Goal: Contribute content: Add original content to the website for others to see

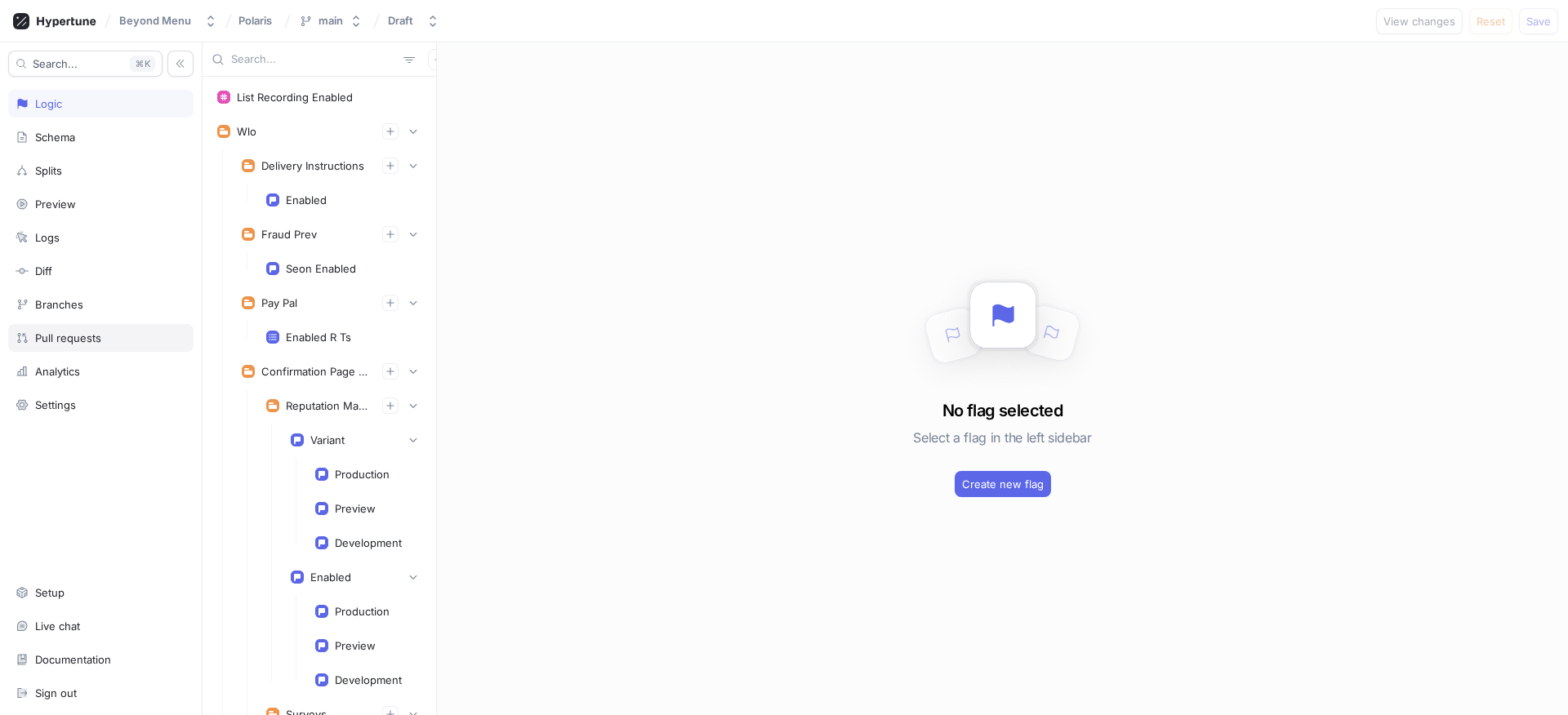
click at [119, 346] on div "Pull requests" at bounding box center [101, 338] width 186 height 27
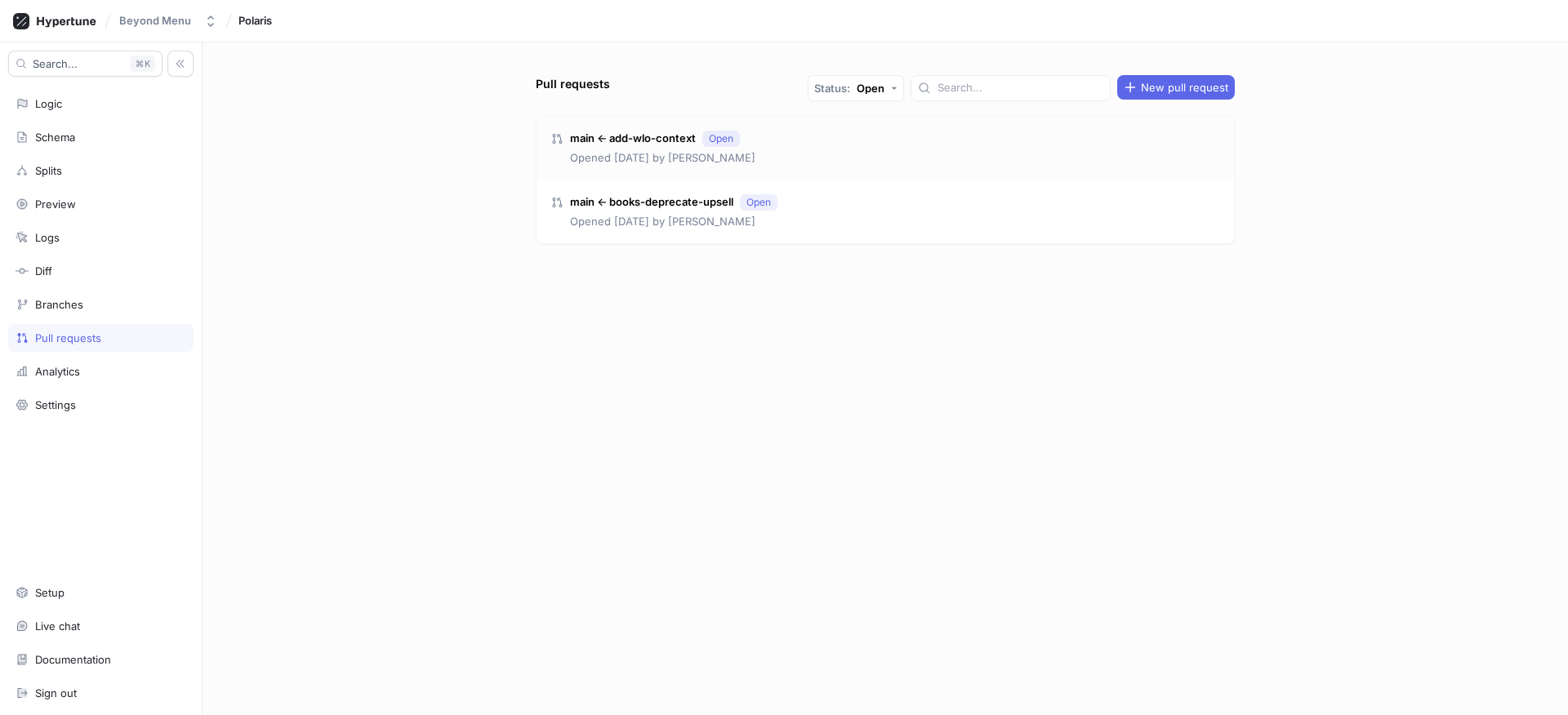
click at [643, 137] on p "main ← add-wlo-context" at bounding box center [632, 139] width 126 height 17
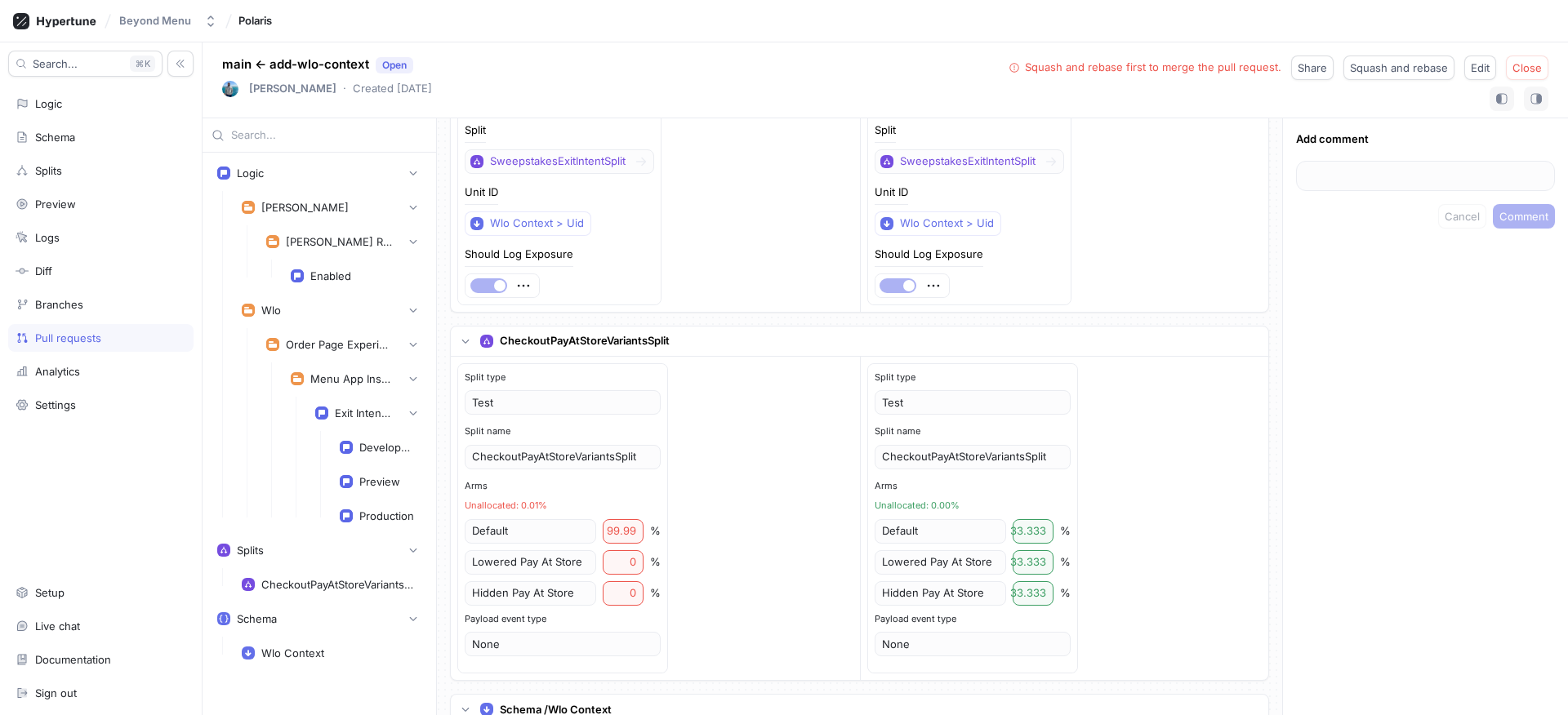
scroll to position [1549, 0]
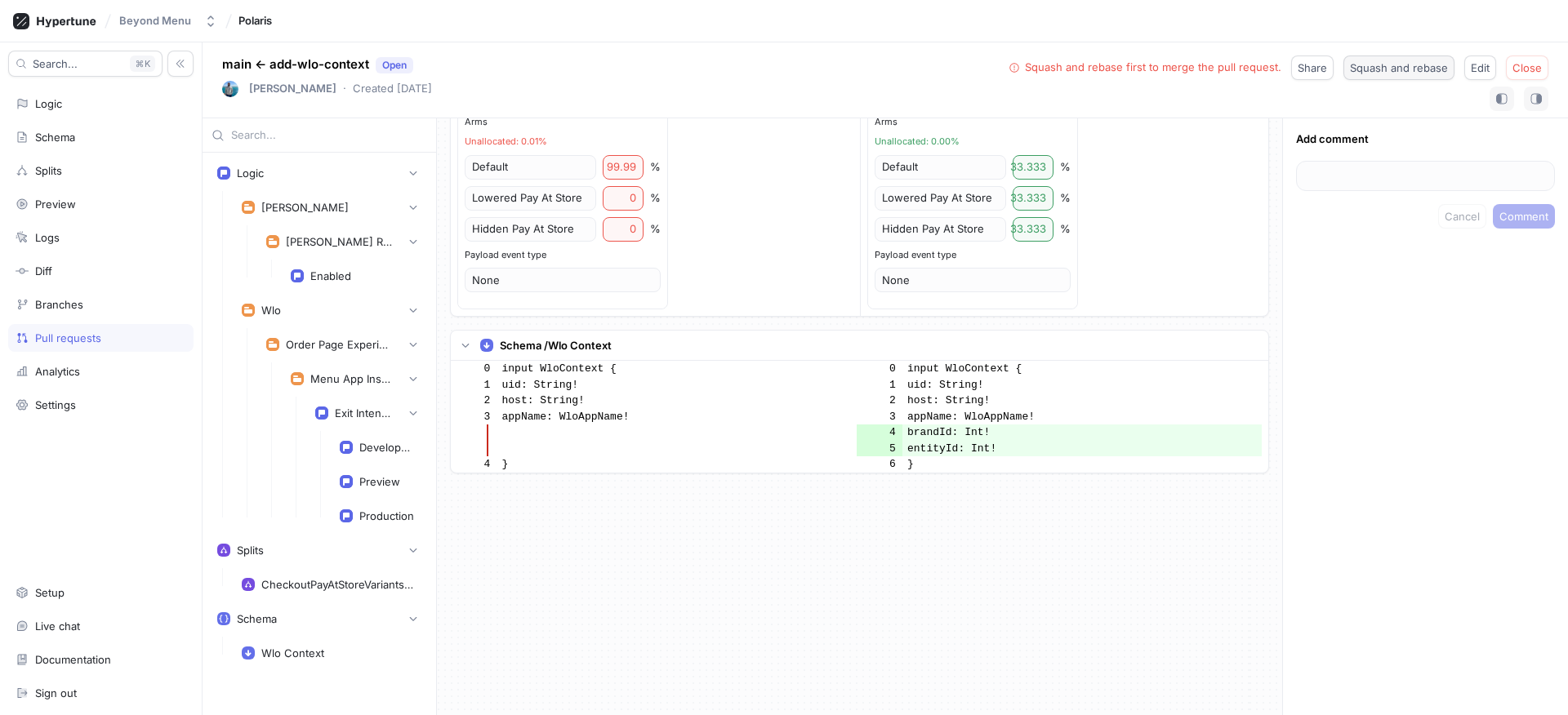
click at [1420, 72] on span "Squash and rebase" at bounding box center [1399, 67] width 98 height 10
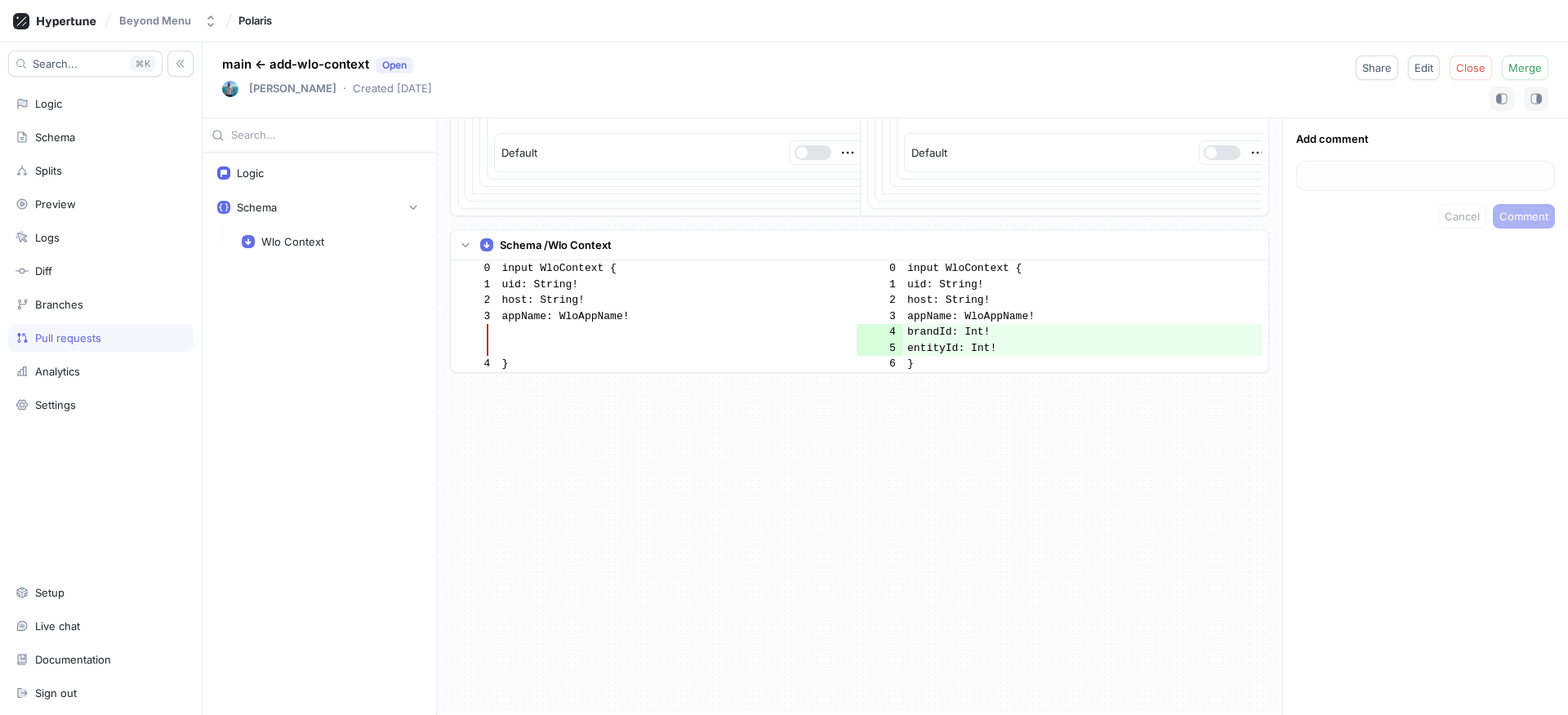
scroll to position [26716, 0]
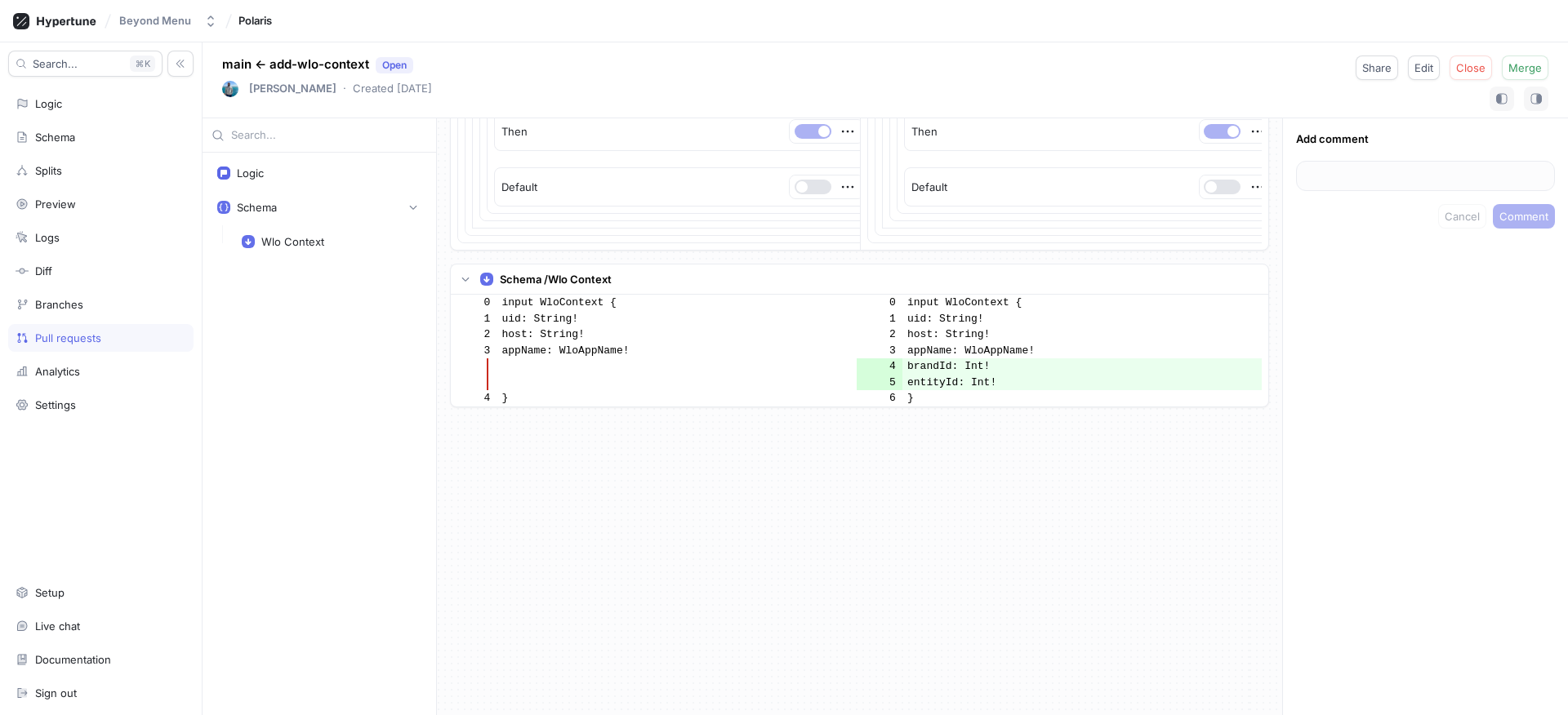
drag, startPoint x: 1038, startPoint y: 395, endPoint x: 910, endPoint y: 375, distance: 129.6
click at [910, 375] on tbody "0 input WloContext { 0 input WloContext { 1 uid: String! 1 uid: String! 2 host:…" at bounding box center [856, 351] width 811 height 112
copy tbody "brandId: Int! 5 entityId: Int!"
click at [1471, 74] on button "Close" at bounding box center [1470, 67] width 42 height 24
click at [67, 102] on div "Logic" at bounding box center [101, 103] width 171 height 13
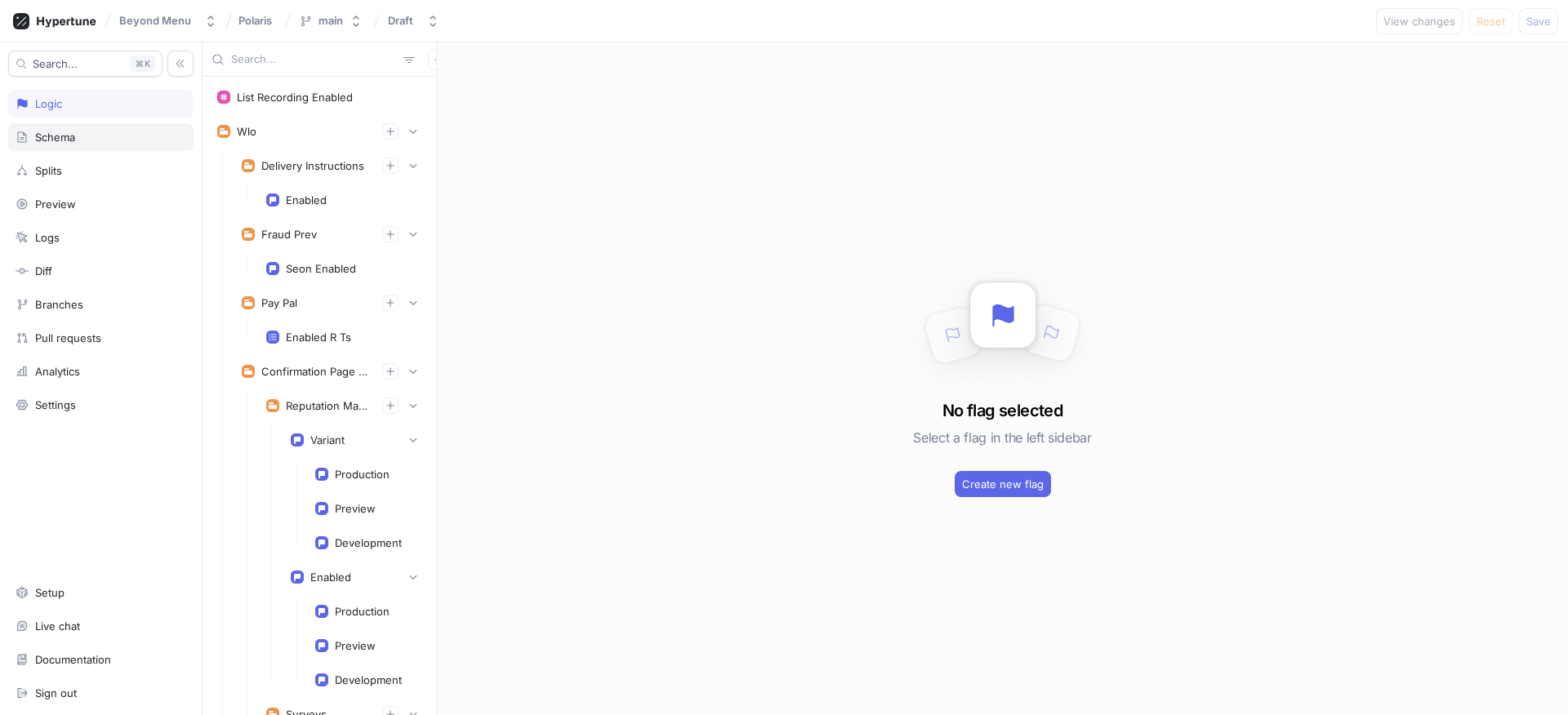
click at [81, 133] on div "Schema" at bounding box center [101, 137] width 171 height 13
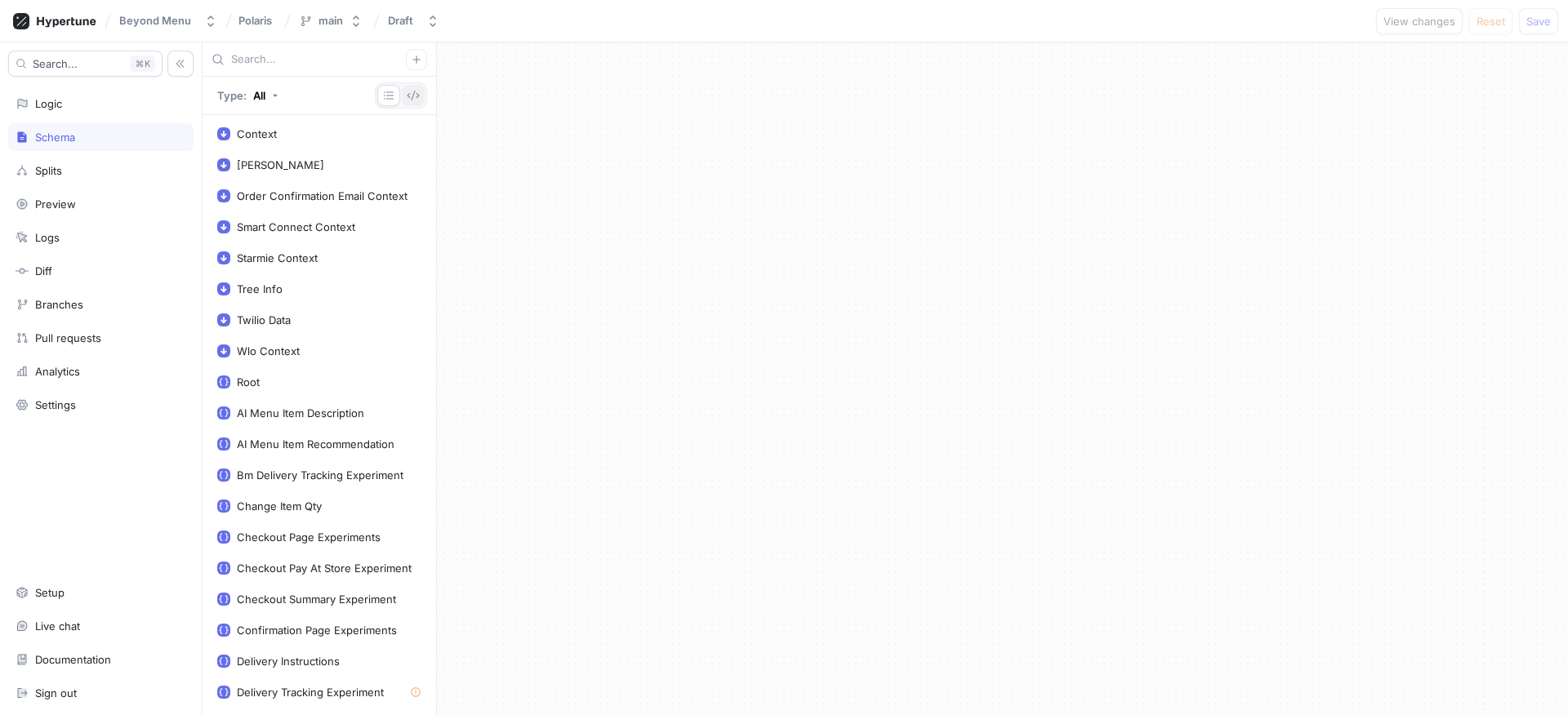
click at [417, 89] on icon "button" at bounding box center [412, 95] width 13 height 13
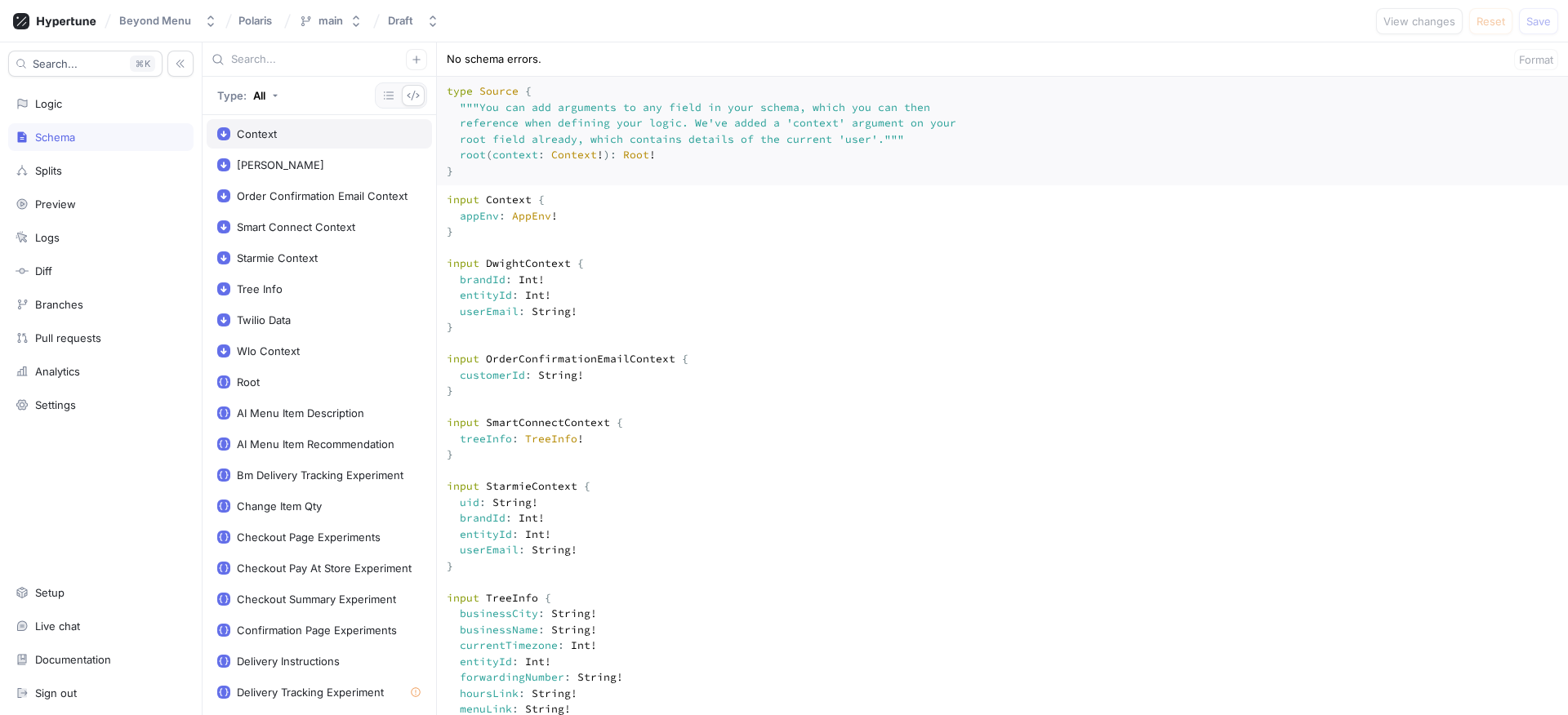
click at [309, 137] on div "Context" at bounding box center [318, 133] width 204 height 13
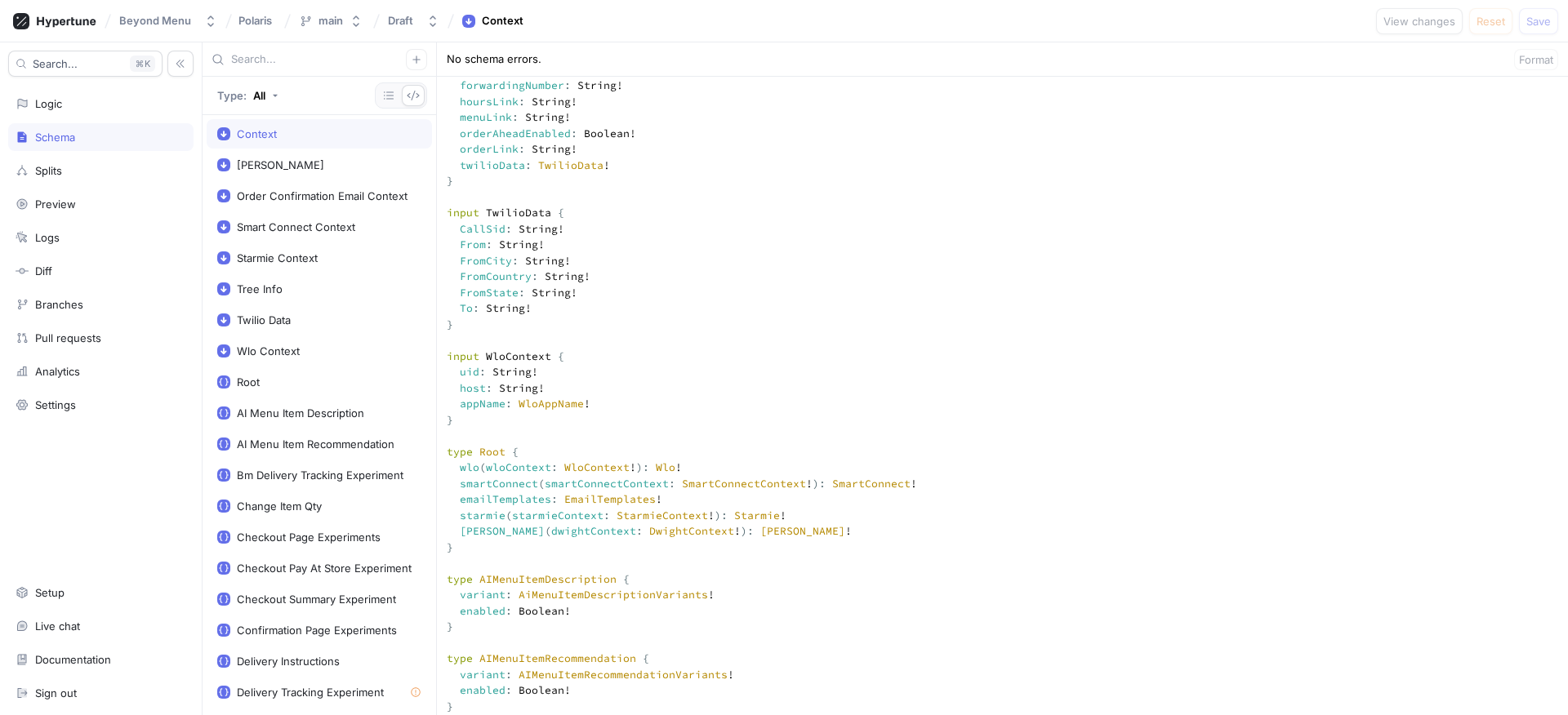
scroll to position [605, 0]
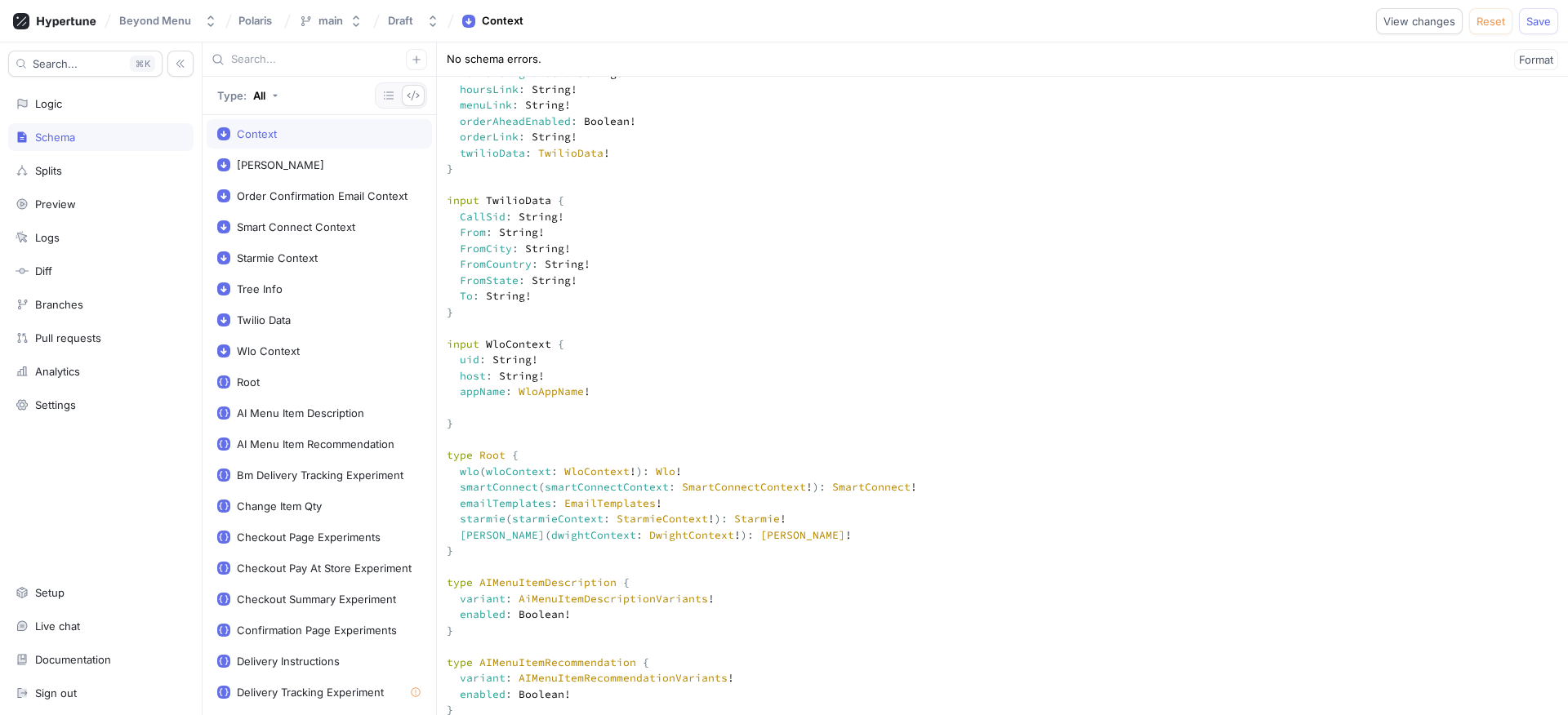
paste textarea "brandId: Int! entityId: Int!"
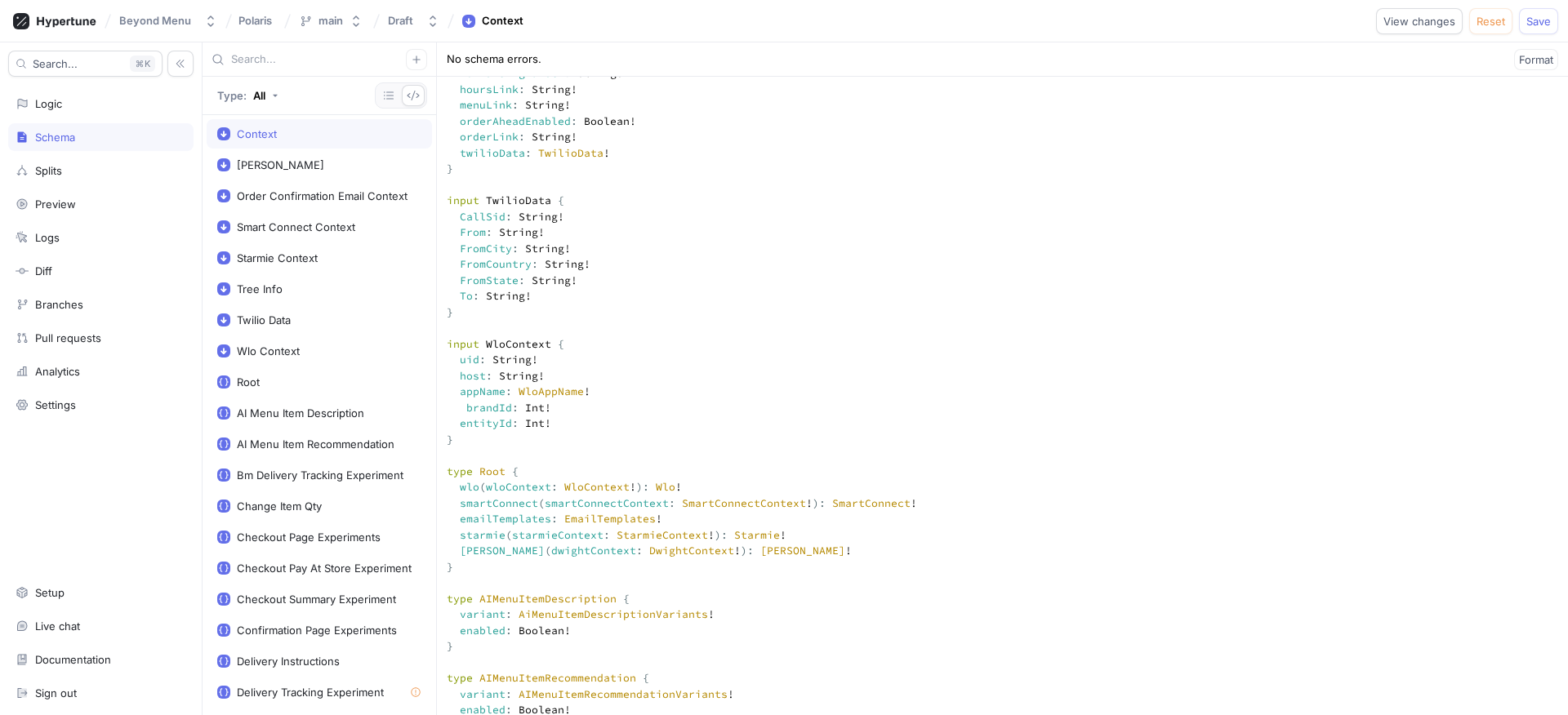
type textarea "input Context { appEnv: AppEnv! } input DwightContext { brandId: Int! entityId:…"
click at [1540, 26] on span "Save" at bounding box center [1538, 21] width 24 height 10
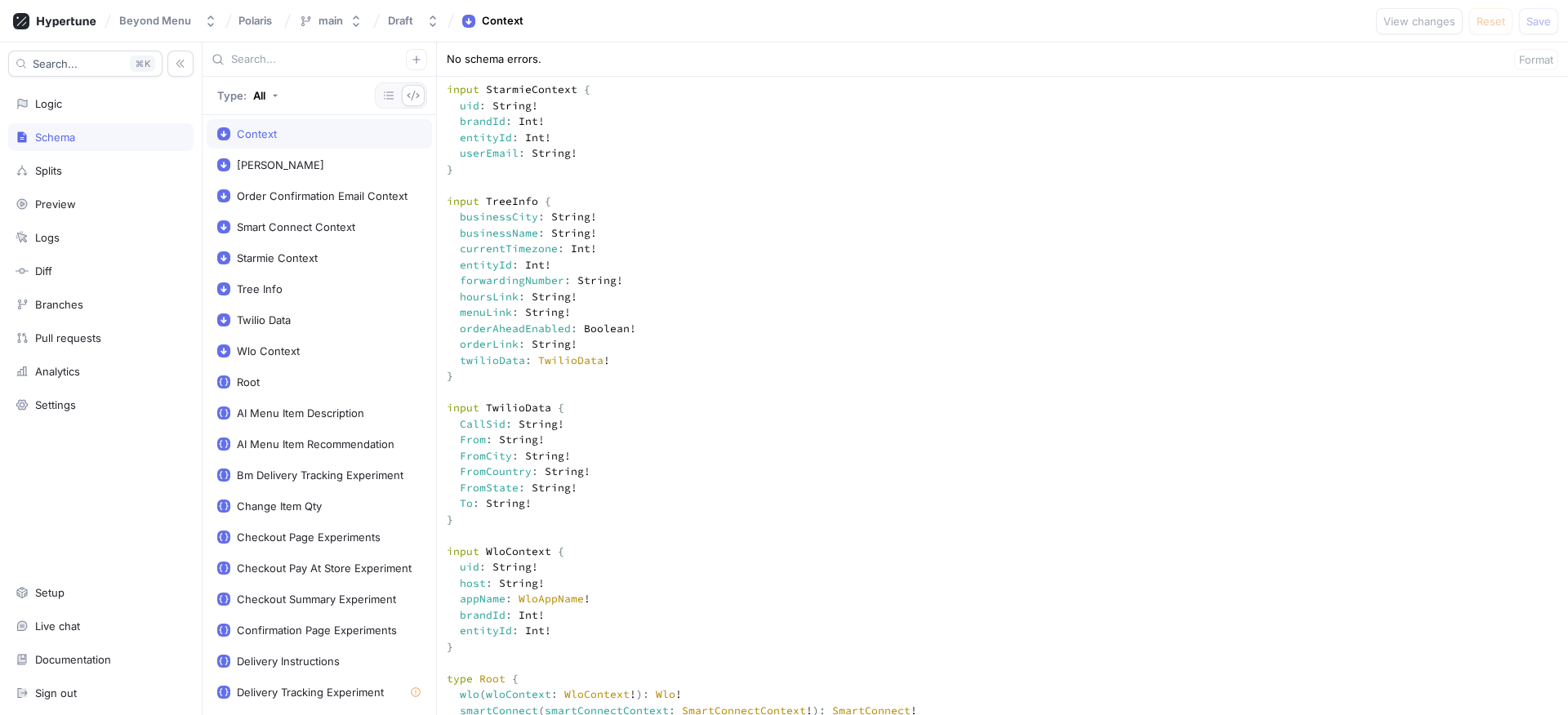
scroll to position [271, 0]
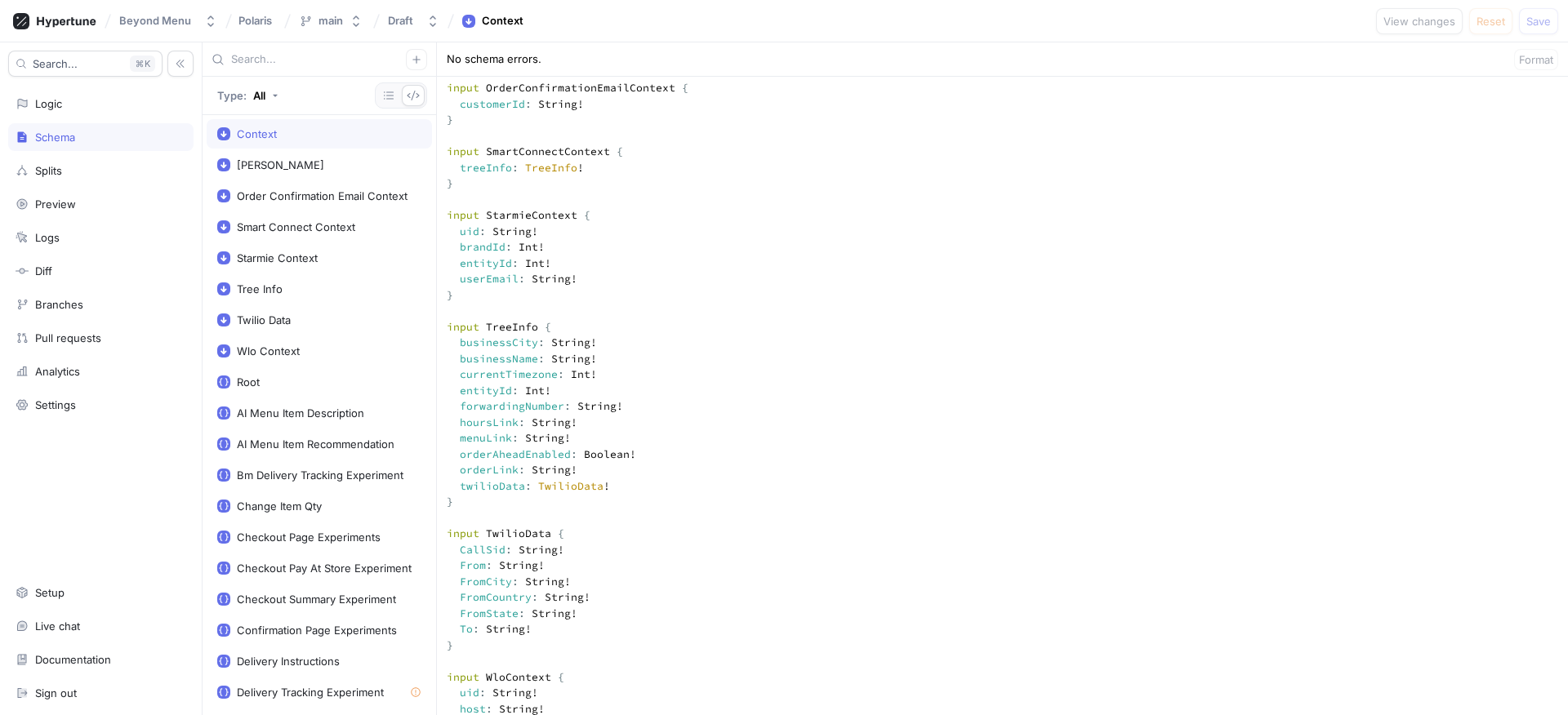
click at [106, 133] on div "Schema" at bounding box center [101, 137] width 171 height 13
